Goal: Information Seeking & Learning: Learn about a topic

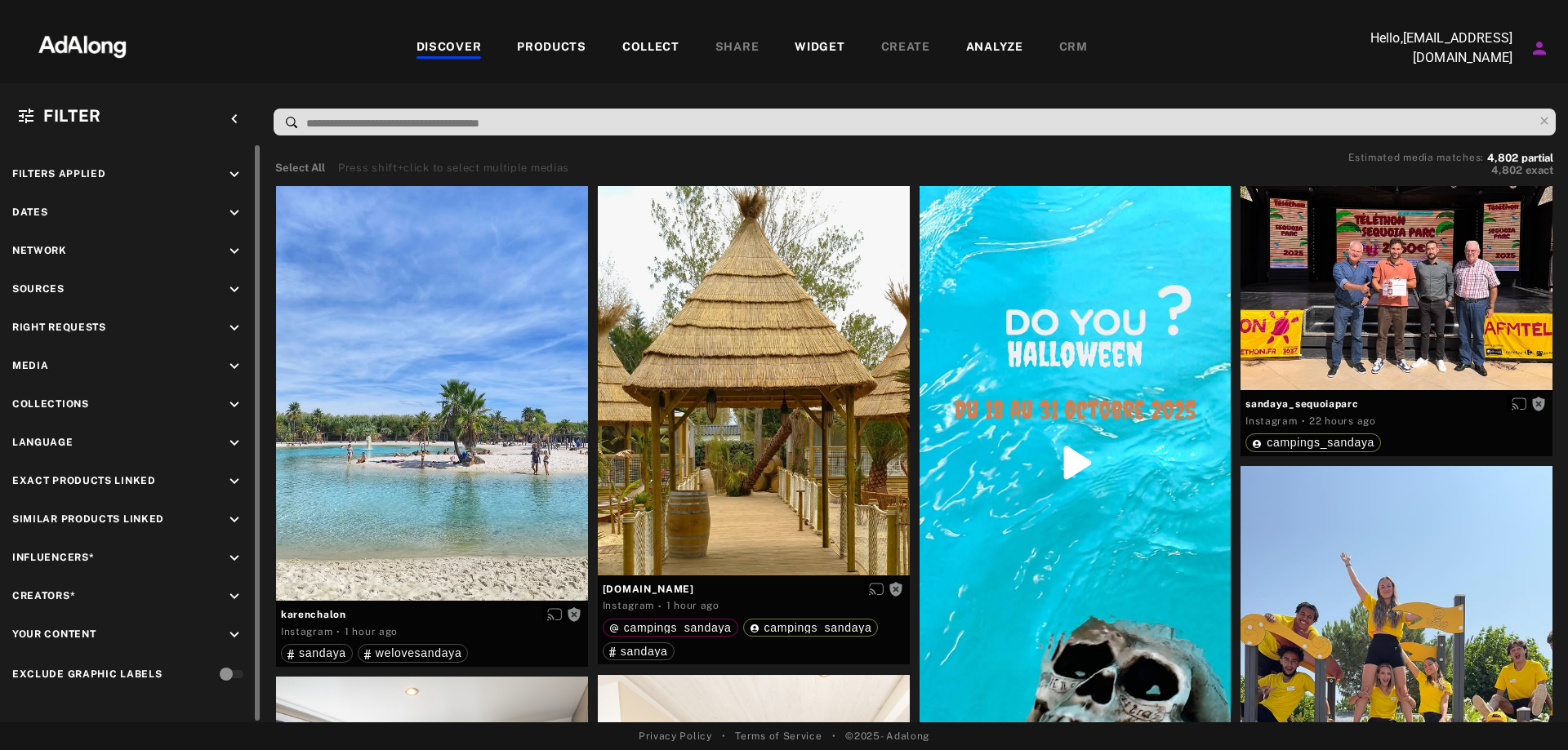
click at [231, 323] on icon "keyboard_arrow_down" at bounding box center [235, 328] width 18 height 18
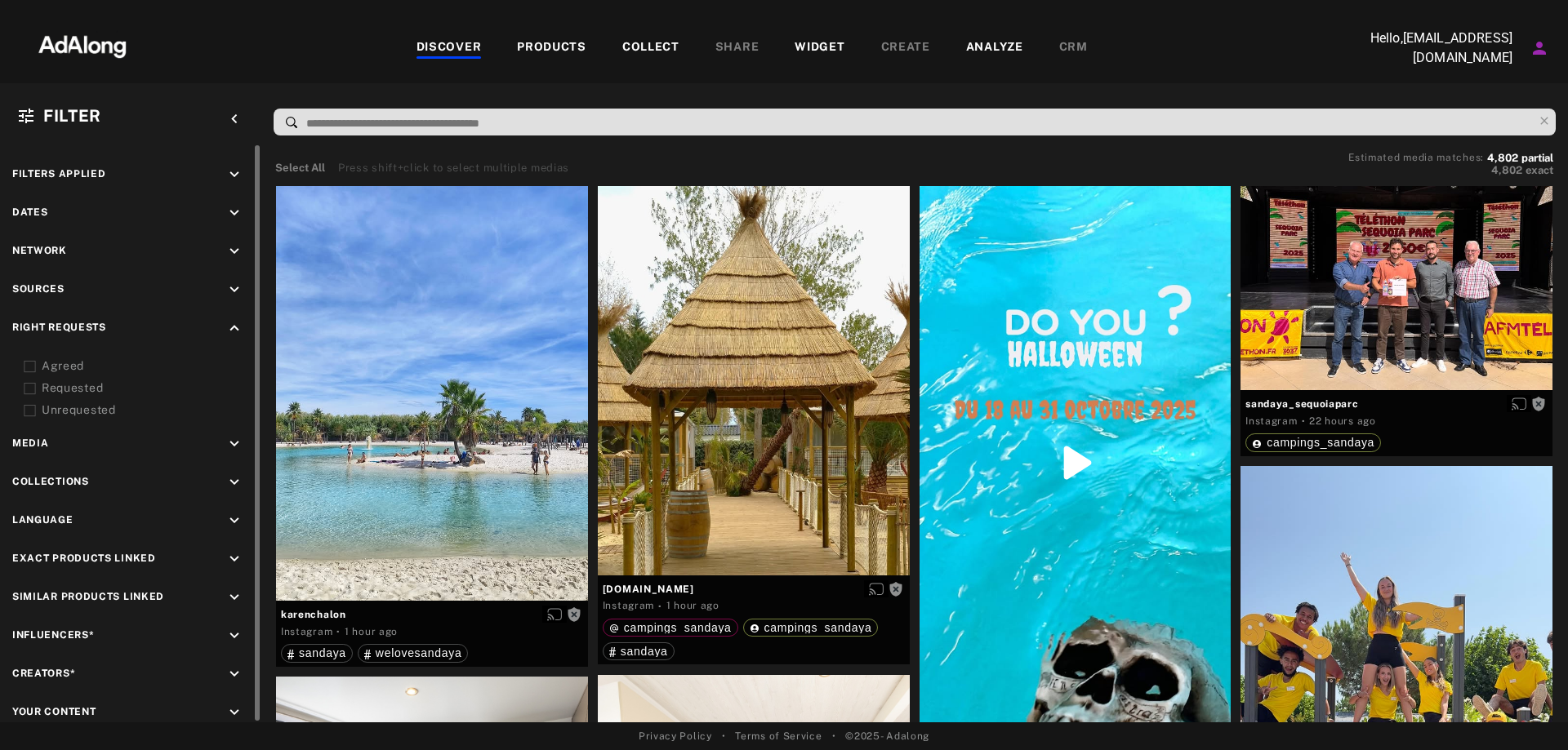
click at [59, 366] on div "Agreed" at bounding box center [145, 366] width 207 height 17
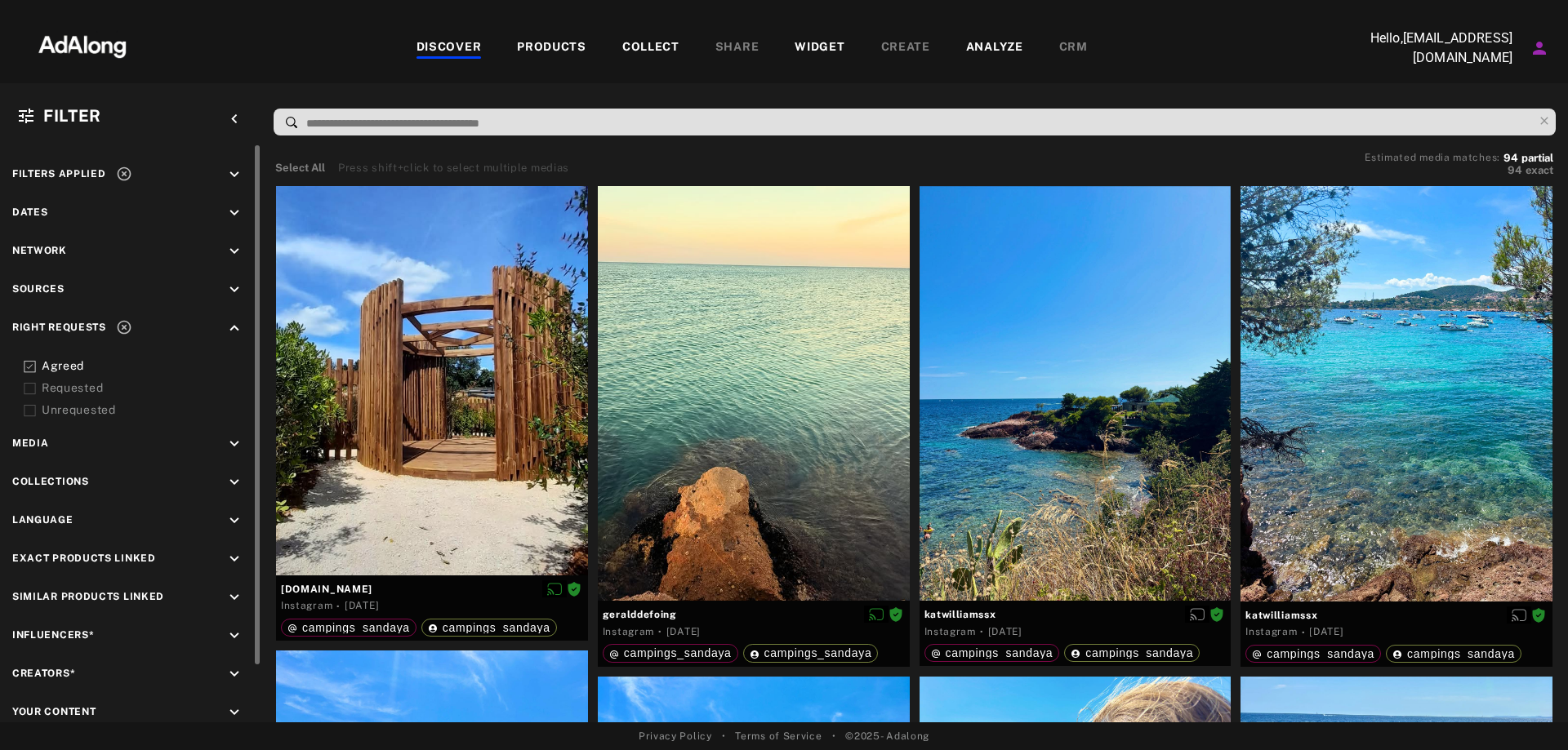
click at [27, 360] on div at bounding box center [30, 366] width 12 height 17
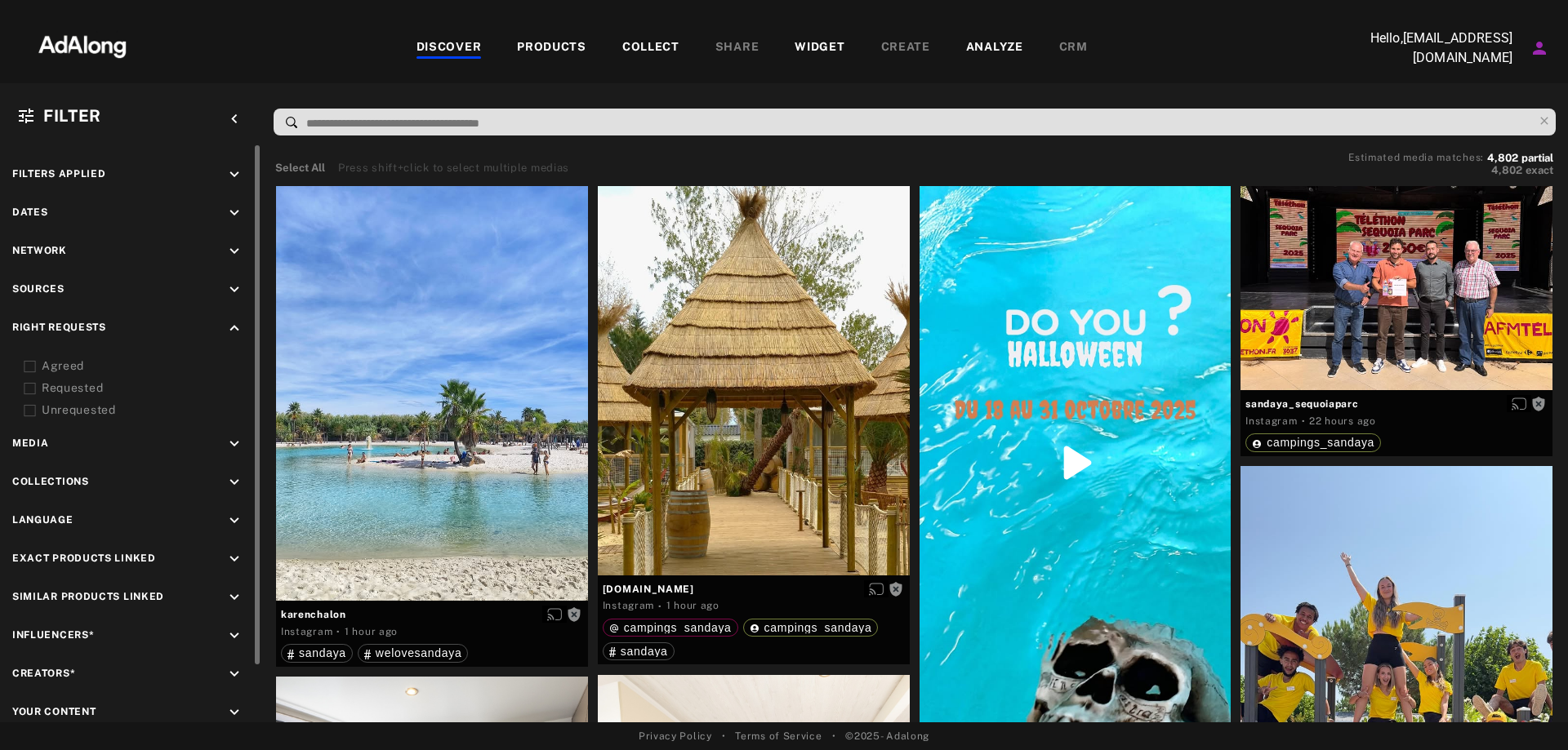
click at [397, 113] on input at bounding box center [918, 123] width 1228 height 22
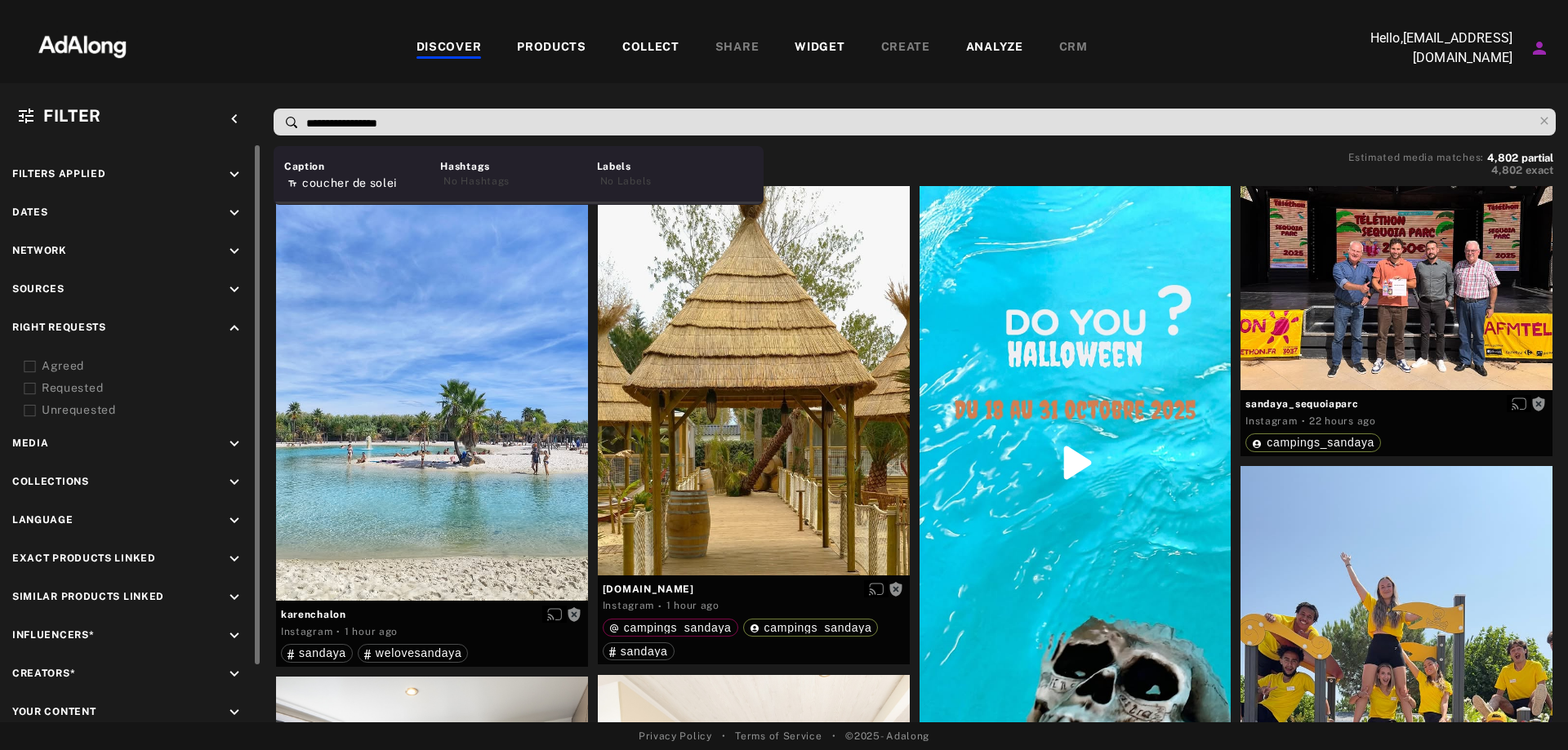
type input "**********"
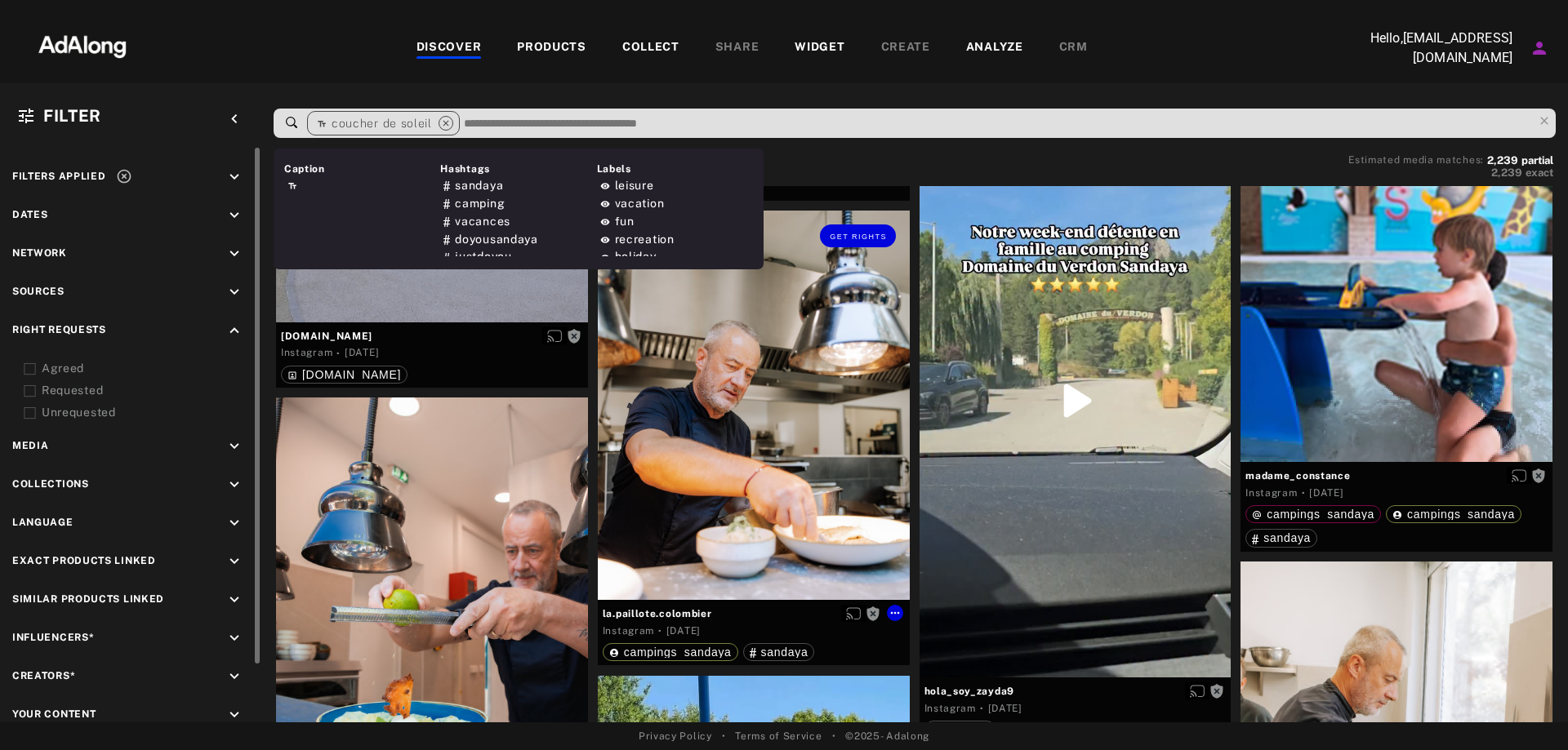
scroll to position [3102, 0]
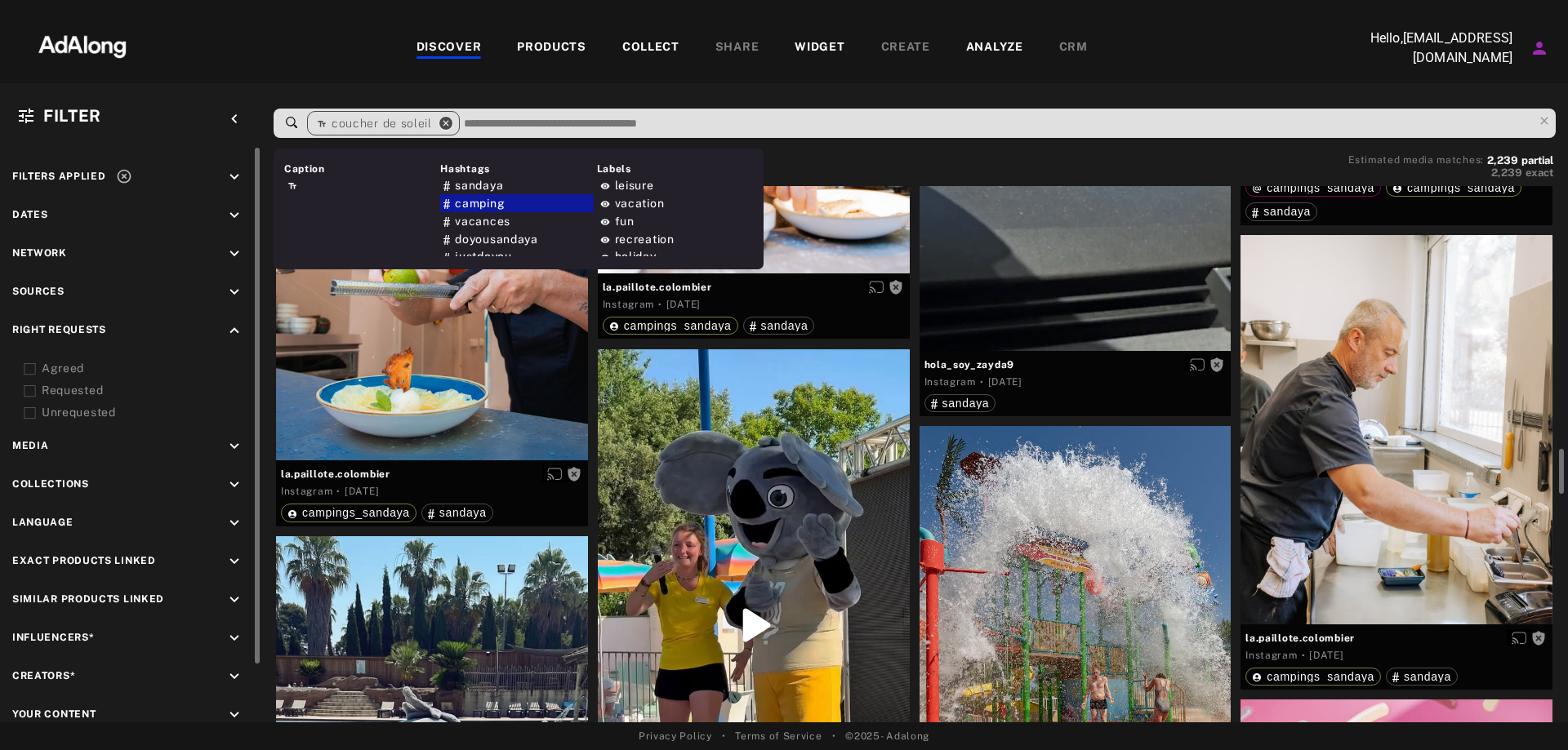
click at [445, 117] on icon "close" at bounding box center [446, 123] width 15 height 15
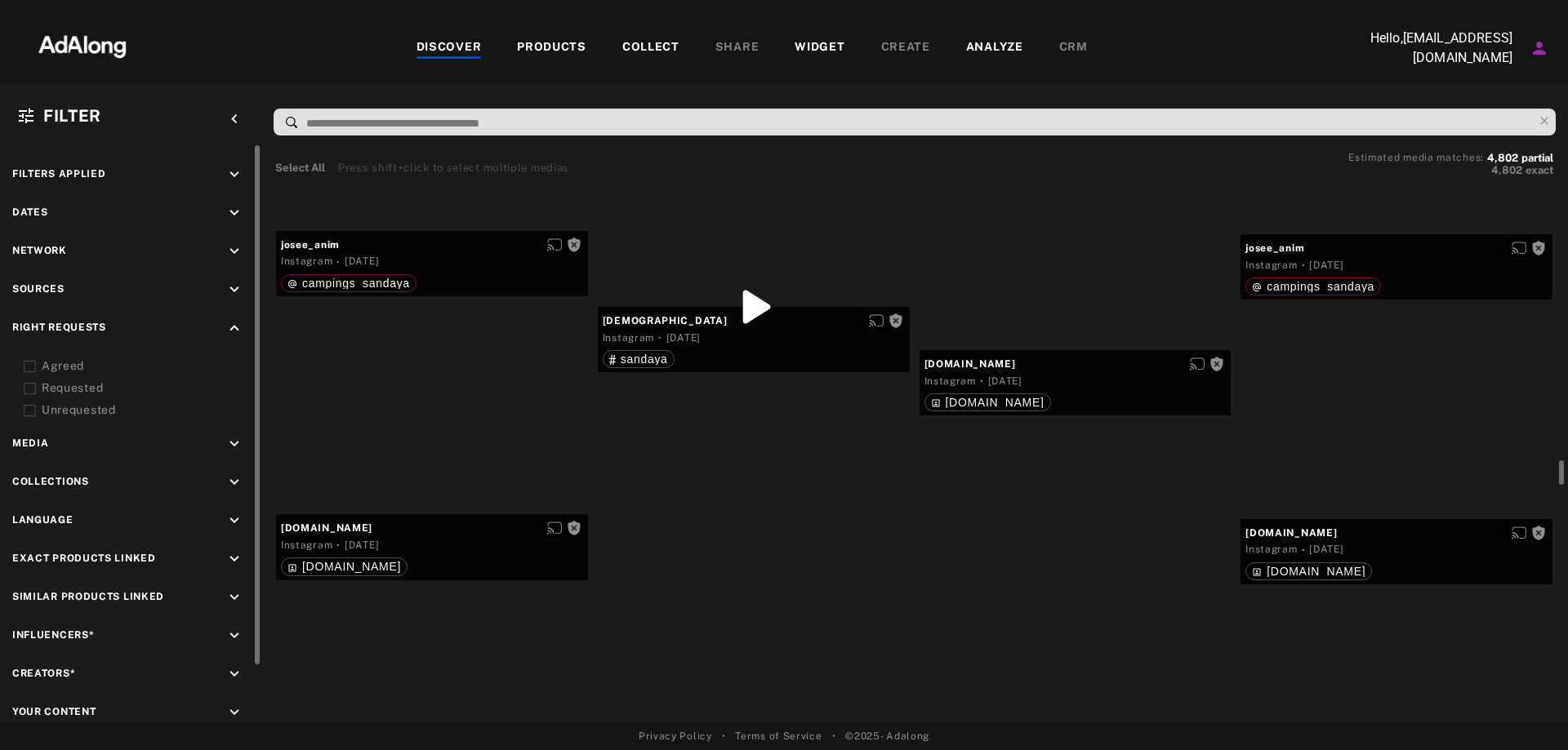
scroll to position [11916, 0]
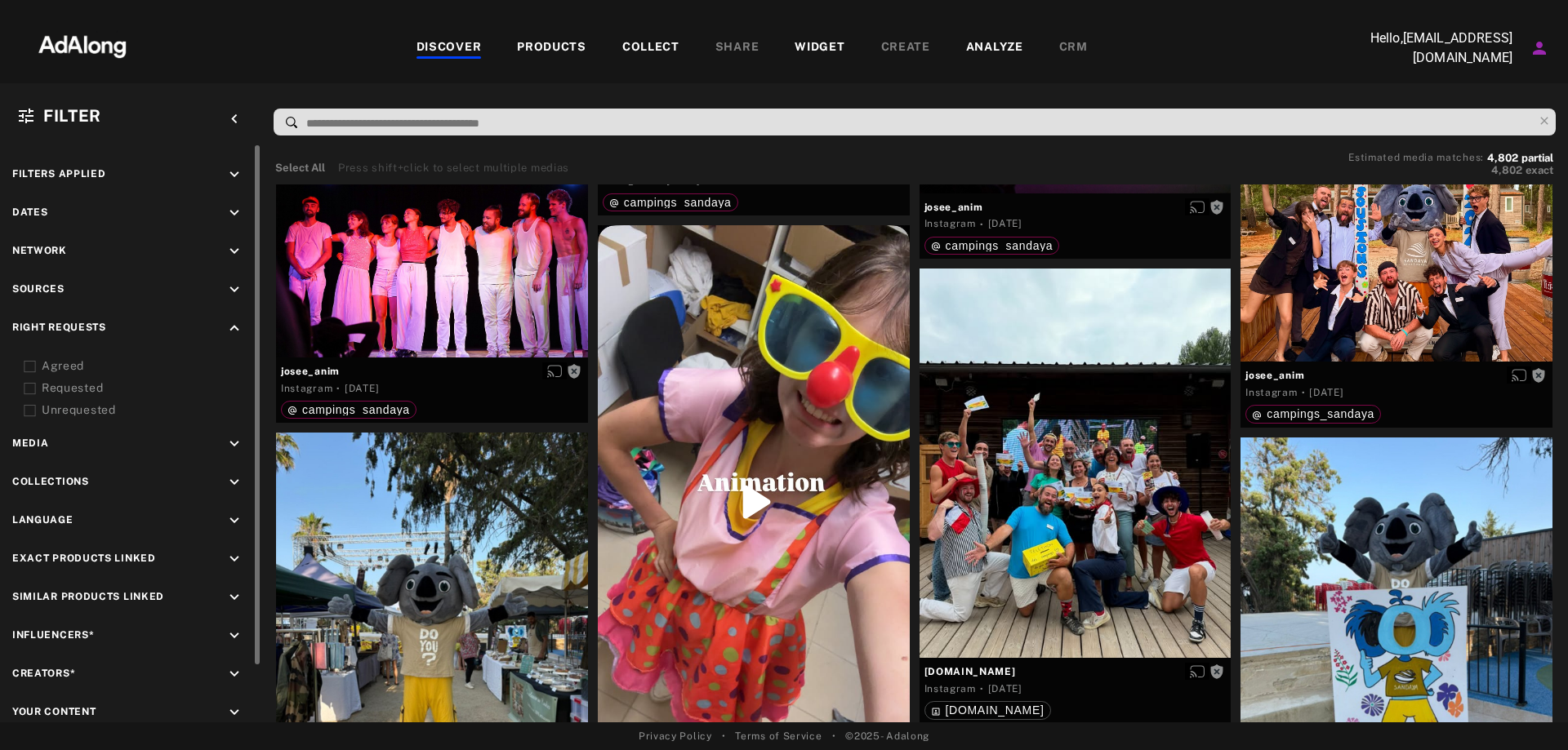
click at [531, 119] on input at bounding box center [918, 123] width 1228 height 22
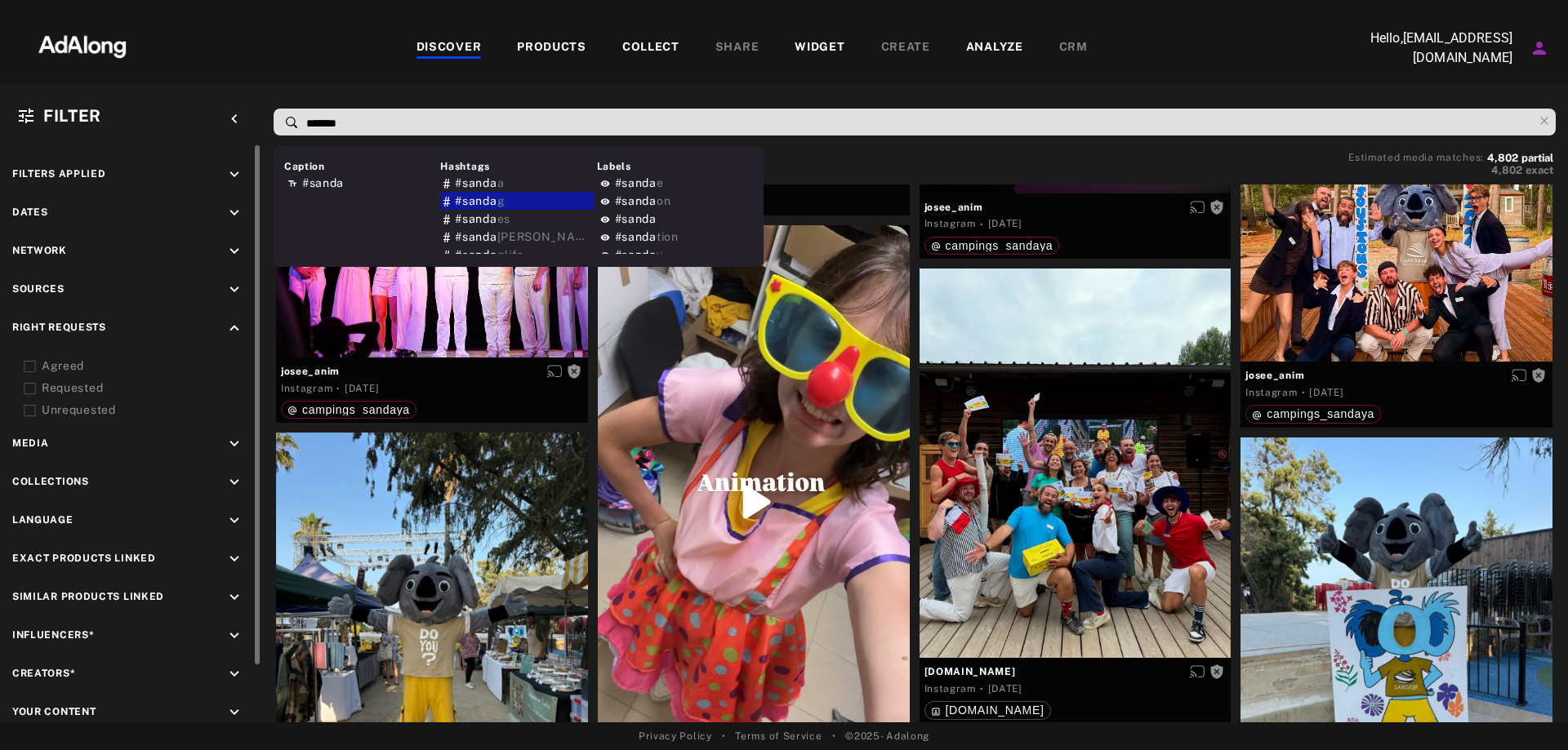
type input "********"
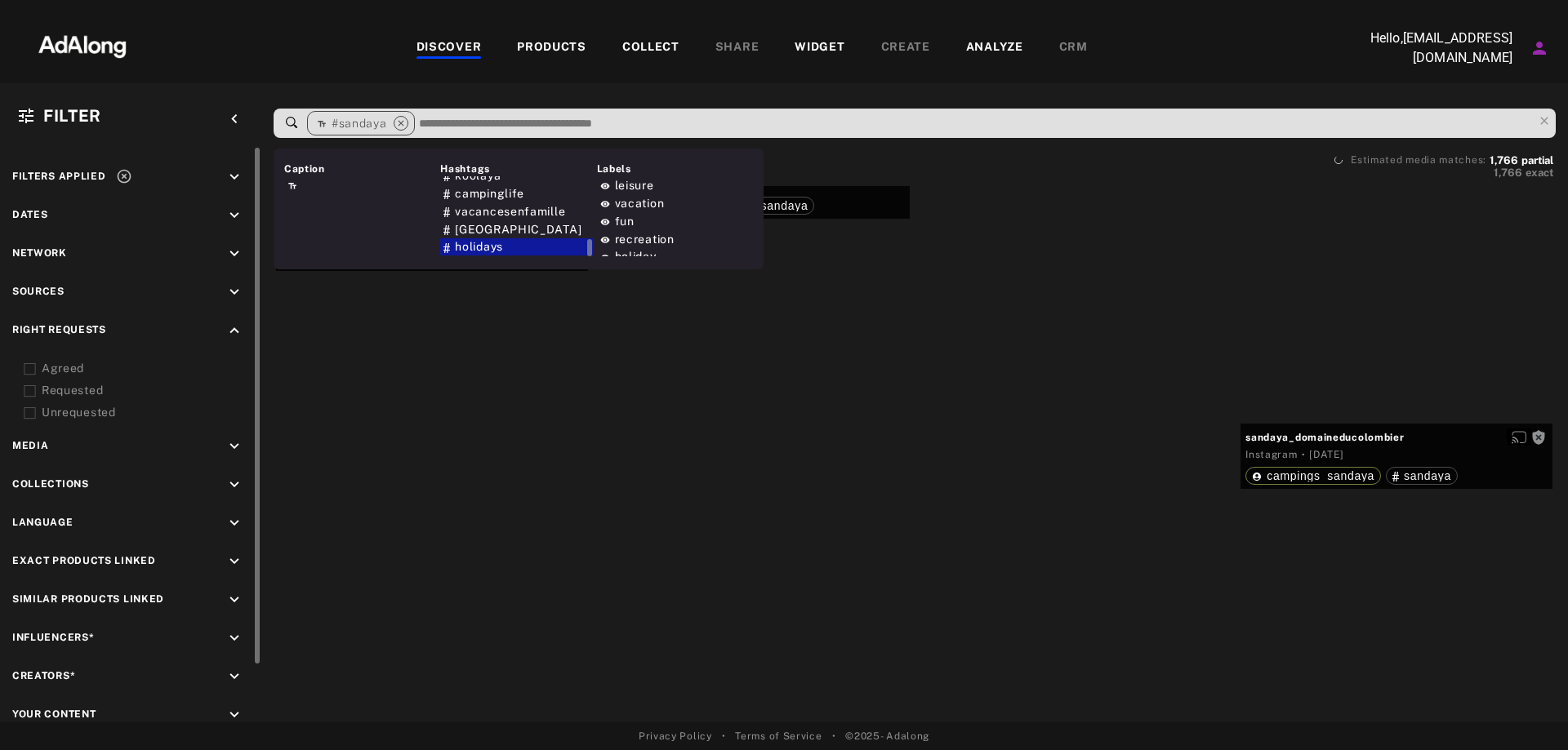
scroll to position [28006, 0]
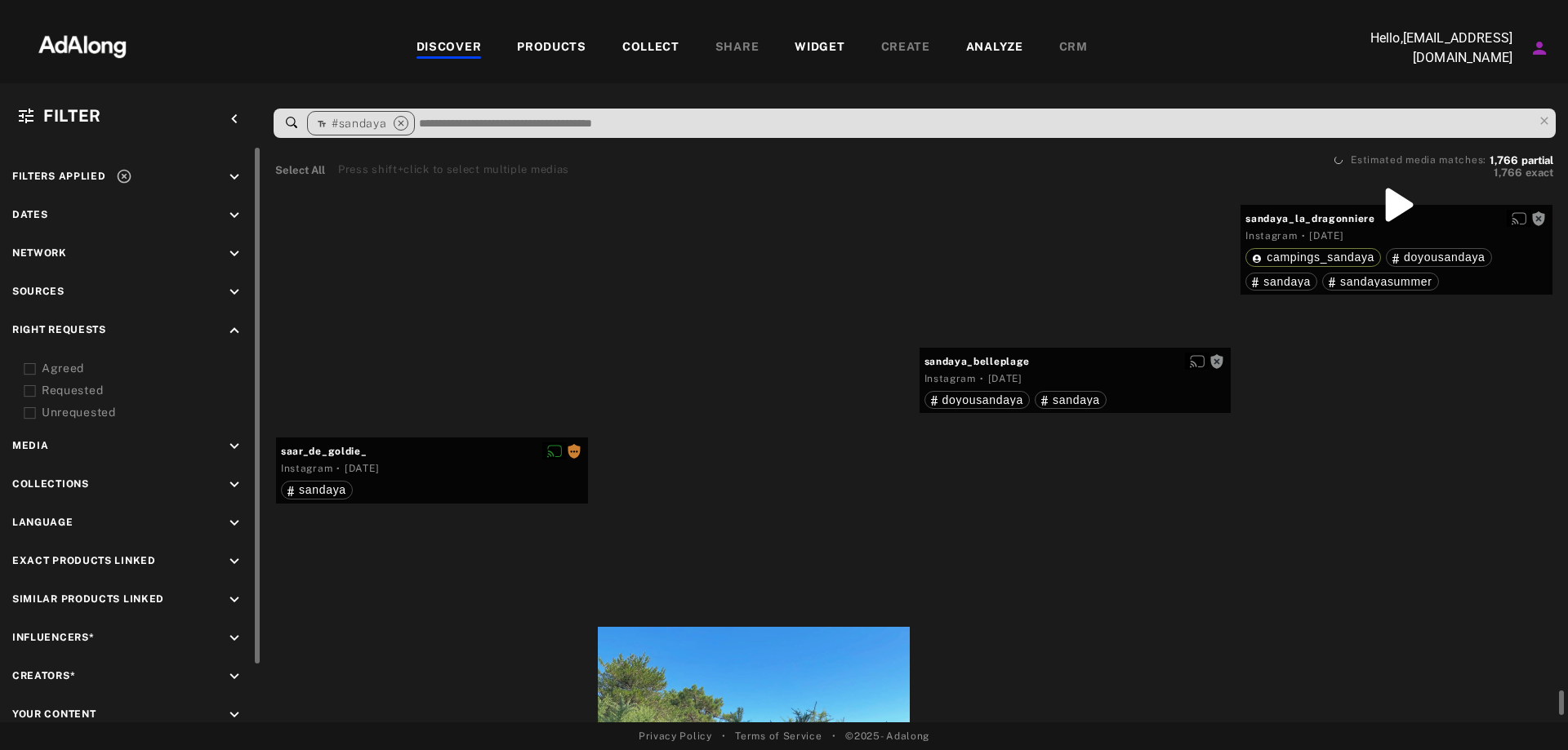
scroll to position [65164, 0]
